Goal: Task Accomplishment & Management: Manage account settings

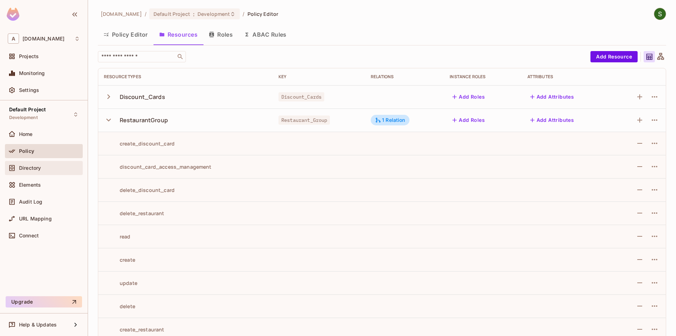
click at [48, 168] on div "Directory" at bounding box center [49, 168] width 61 height 6
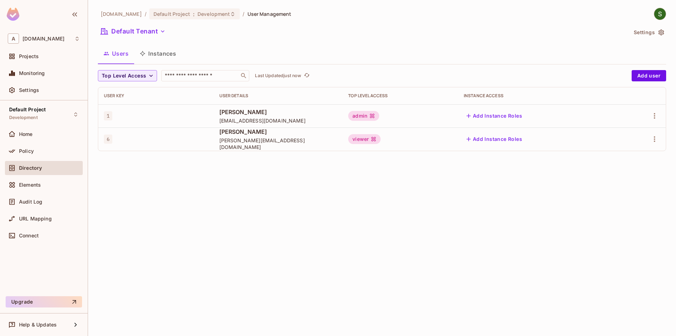
click at [160, 56] on button "Instances" at bounding box center [158, 54] width 48 height 18
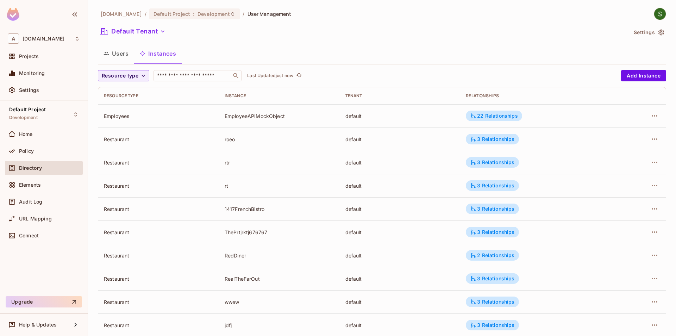
scroll to position [156, 0]
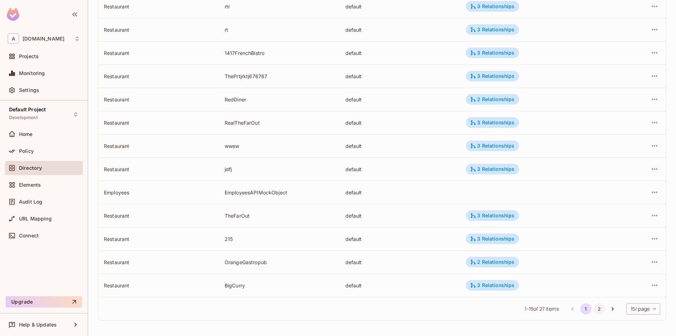
click at [601, 307] on button "2" at bounding box center [599, 308] width 11 height 11
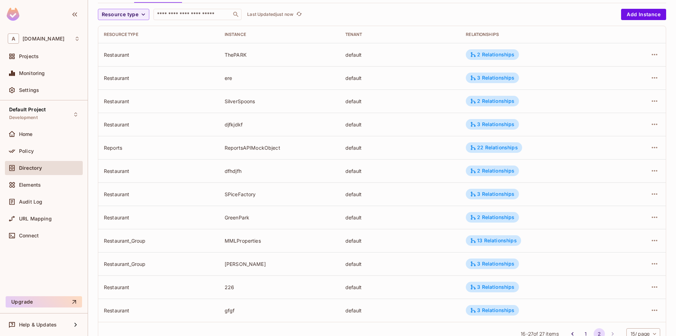
scroll to position [86, 0]
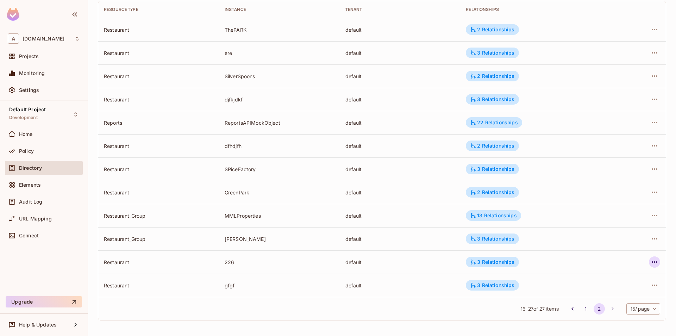
click at [651, 265] on icon "button" at bounding box center [655, 262] width 8 height 8
click at [612, 296] on div "Edit Attributes" at bounding box center [603, 293] width 35 height 7
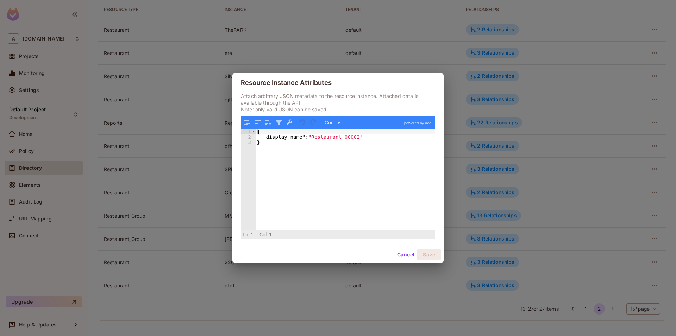
click at [397, 254] on button "Cancel" at bounding box center [406, 254] width 23 height 11
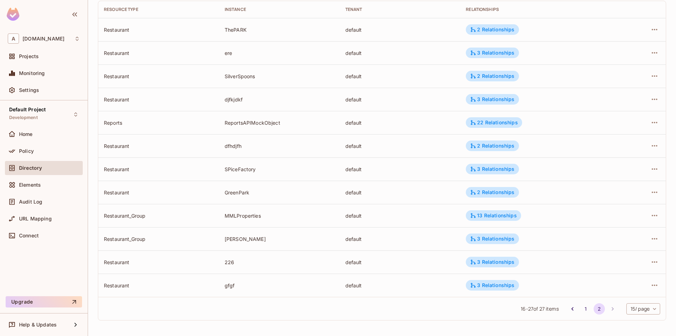
click at [117, 262] on div "Restaurant" at bounding box center [159, 262] width 110 height 7
click at [209, 263] on div "Restaurant" at bounding box center [159, 262] width 110 height 7
click at [651, 262] on icon "button" at bounding box center [655, 262] width 8 height 8
click at [609, 281] on div "Edit Resource Instance" at bounding box center [613, 278] width 55 height 7
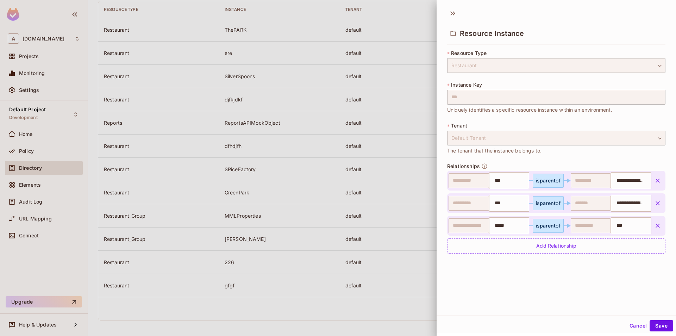
click at [636, 326] on button "Cancel" at bounding box center [638, 325] width 23 height 11
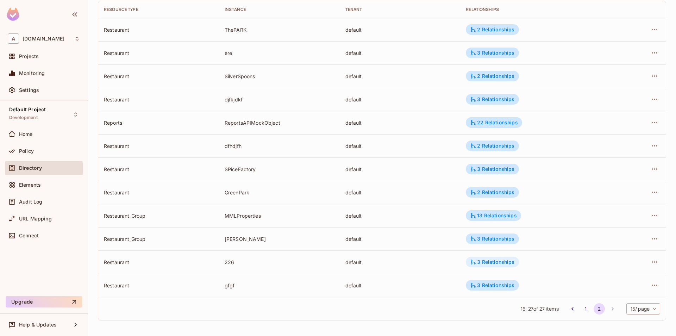
click at [481, 262] on div "3 Relationships" at bounding box center [492, 262] width 44 height 6
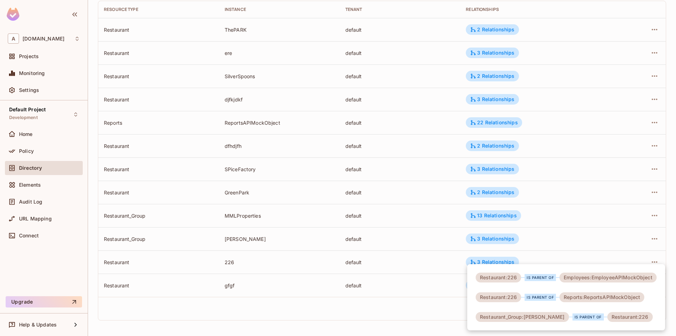
click at [376, 276] on div at bounding box center [338, 168] width 676 height 336
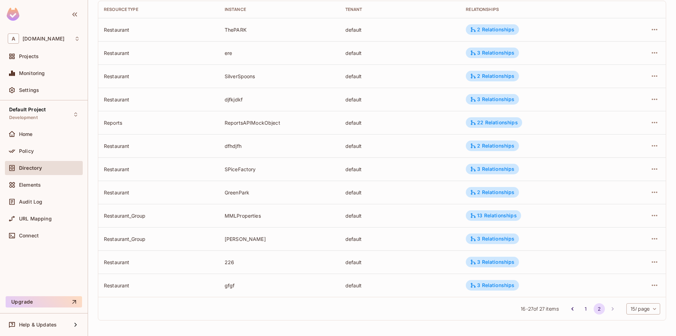
click at [660, 265] on div at bounding box center [640, 261] width 40 height 11
click at [651, 265] on icon "button" at bounding box center [655, 262] width 8 height 8
click at [608, 295] on div "Edit Attributes" at bounding box center [603, 293] width 35 height 7
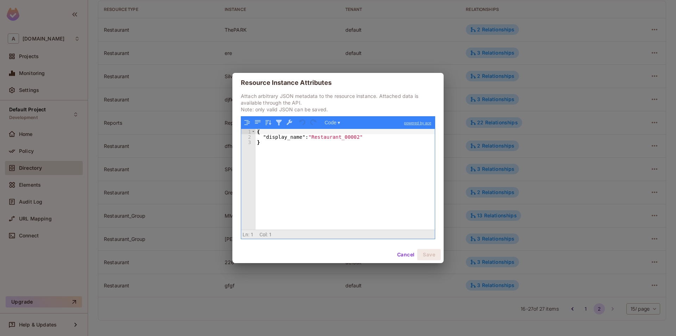
click at [397, 257] on button "Cancel" at bounding box center [406, 254] width 23 height 11
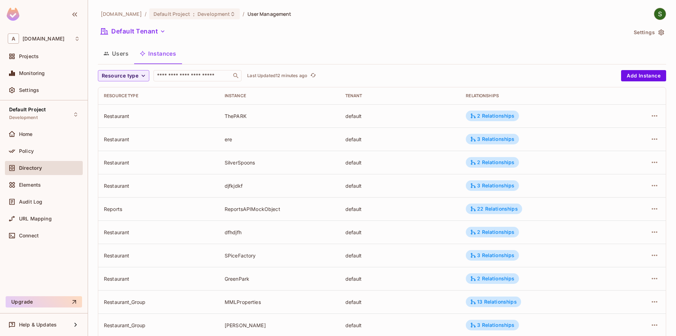
scroll to position [80, 0]
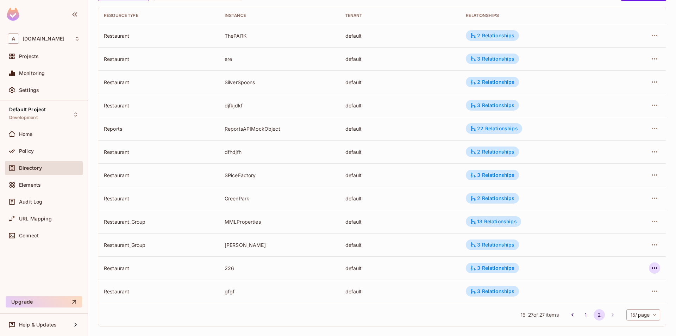
click at [652, 270] on icon "button" at bounding box center [655, 268] width 8 height 8
click at [575, 303] on icon at bounding box center [576, 300] width 6 height 6
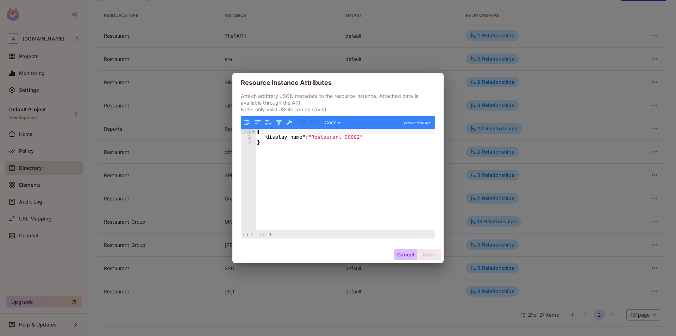
click at [397, 255] on button "Cancel" at bounding box center [406, 254] width 23 height 11
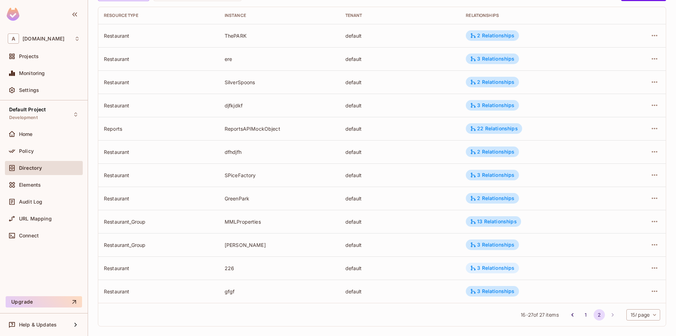
click at [512, 268] on div "3 Relationships" at bounding box center [492, 268] width 44 height 6
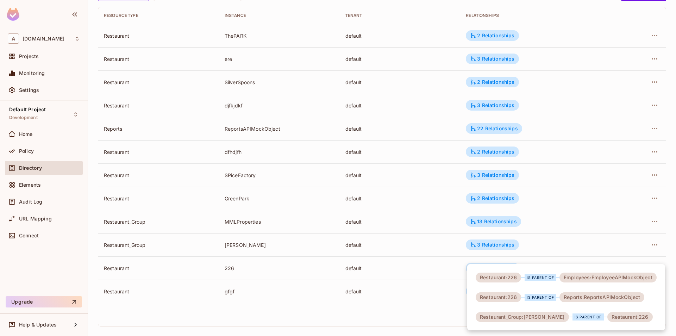
click at [356, 300] on div at bounding box center [338, 168] width 676 height 336
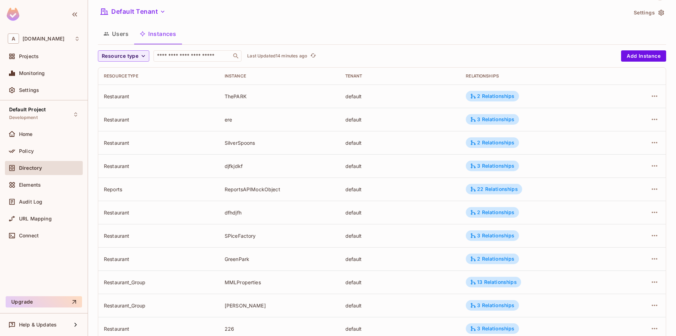
scroll to position [0, 0]
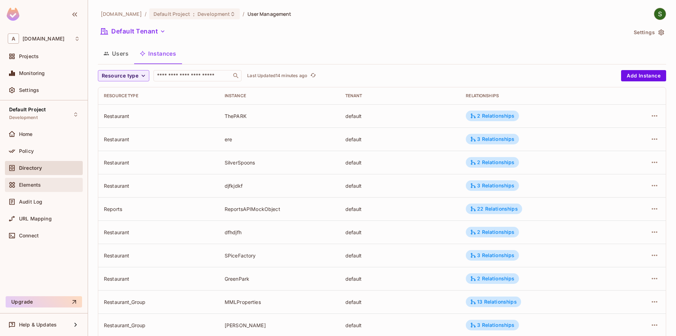
click at [48, 184] on div "Elements" at bounding box center [49, 185] width 61 height 6
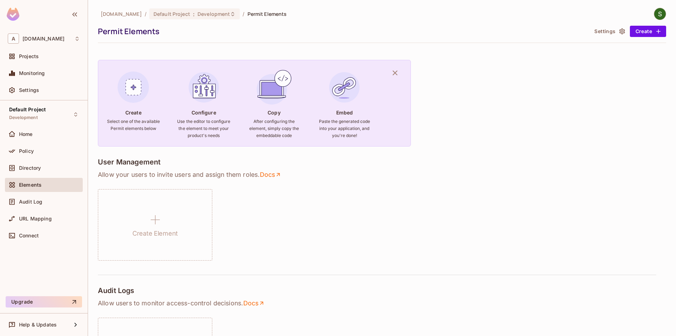
click at [43, 207] on div "Audit Log" at bounding box center [44, 202] width 78 height 14
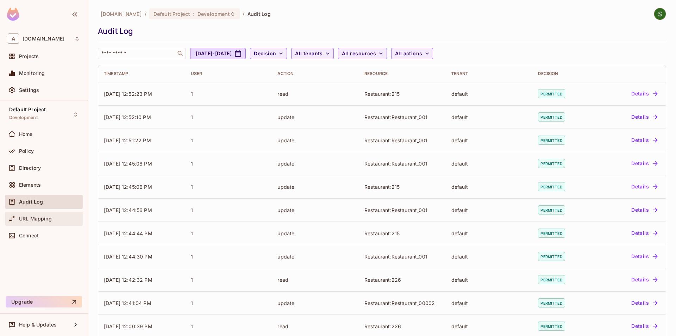
click at [34, 221] on span "URL Mapping" at bounding box center [35, 219] width 33 height 6
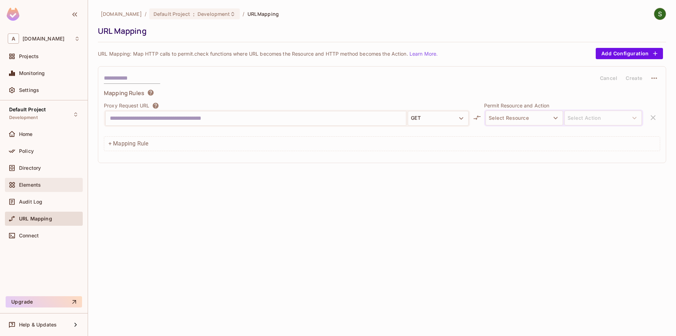
click at [41, 186] on div "Elements" at bounding box center [49, 185] width 61 height 6
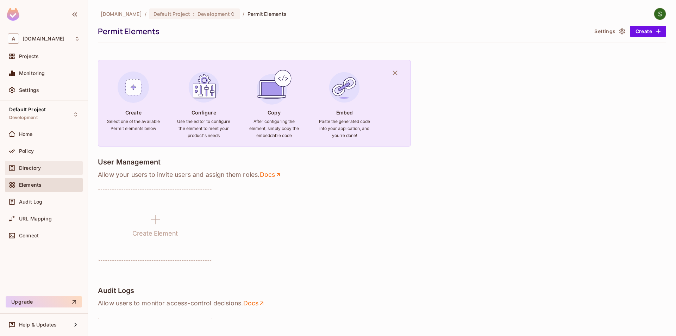
click at [44, 165] on div "Directory" at bounding box center [49, 168] width 61 height 6
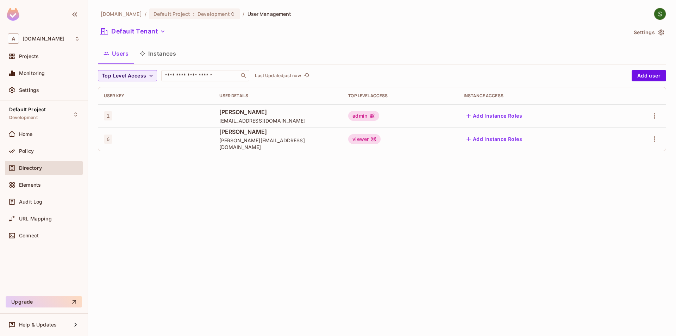
click at [170, 54] on button "Instances" at bounding box center [158, 54] width 48 height 18
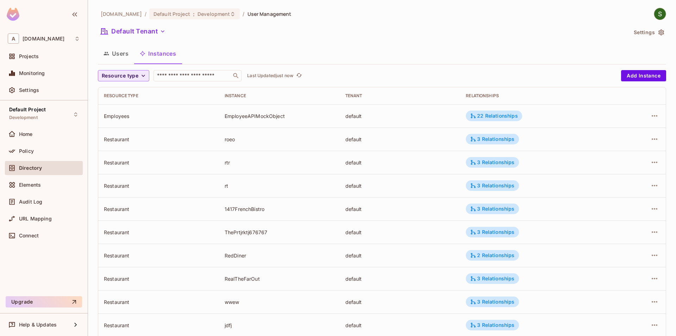
click at [122, 71] on button "Resource type" at bounding box center [123, 75] width 51 height 11
click at [124, 135] on span "Restaurant" at bounding box center [124, 137] width 40 height 7
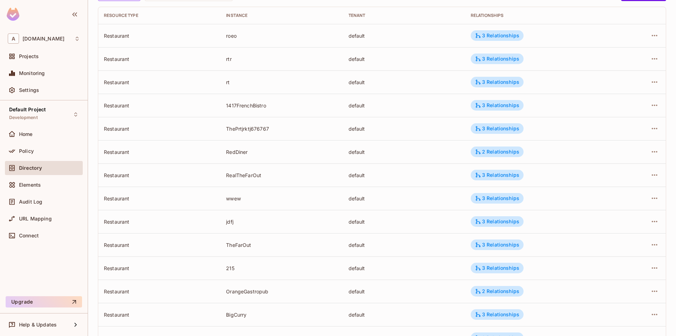
scroll to position [156, 0]
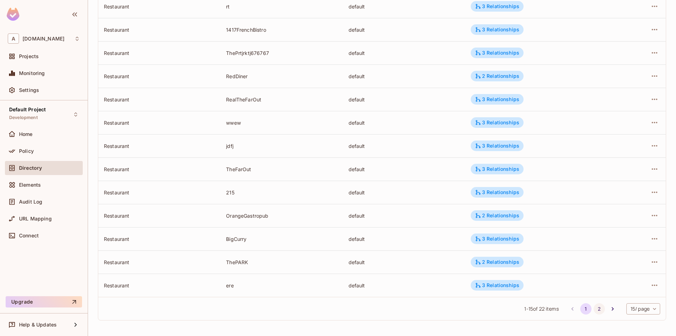
click at [600, 312] on button "2" at bounding box center [599, 308] width 11 height 11
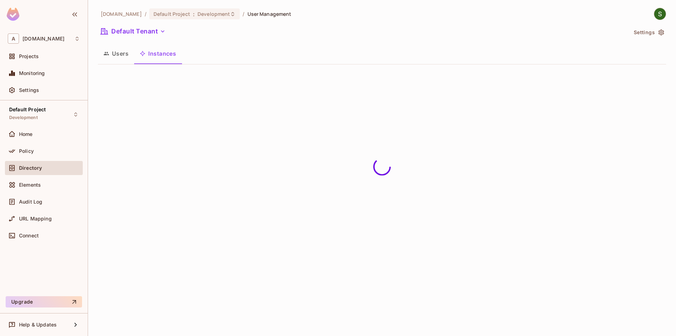
scroll to position [0, 0]
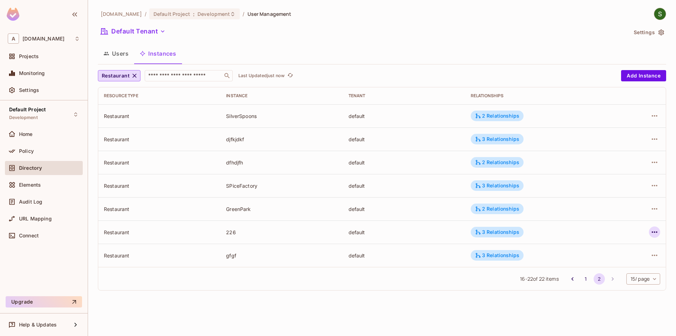
click at [658, 234] on icon "button" at bounding box center [655, 232] width 8 height 8
click at [389, 291] on div at bounding box center [338, 168] width 676 height 336
click at [37, 149] on div "Policy" at bounding box center [49, 151] width 61 height 6
